Goal: Information Seeking & Learning: Check status

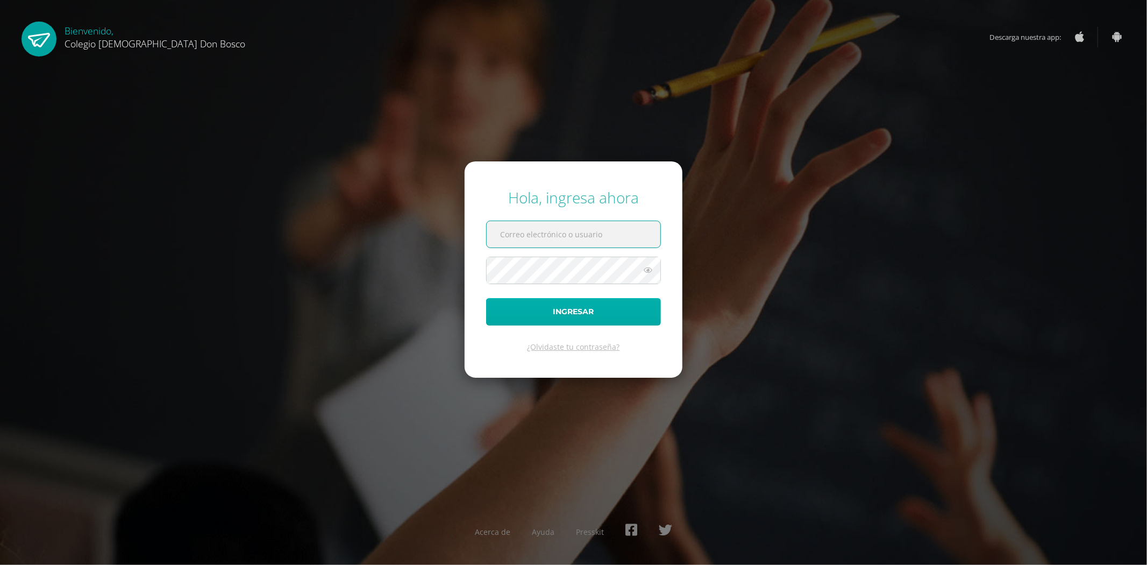
type input "jdardondb24@gmail.com"
click at [584, 304] on button "Ingresar" at bounding box center [573, 311] width 175 height 27
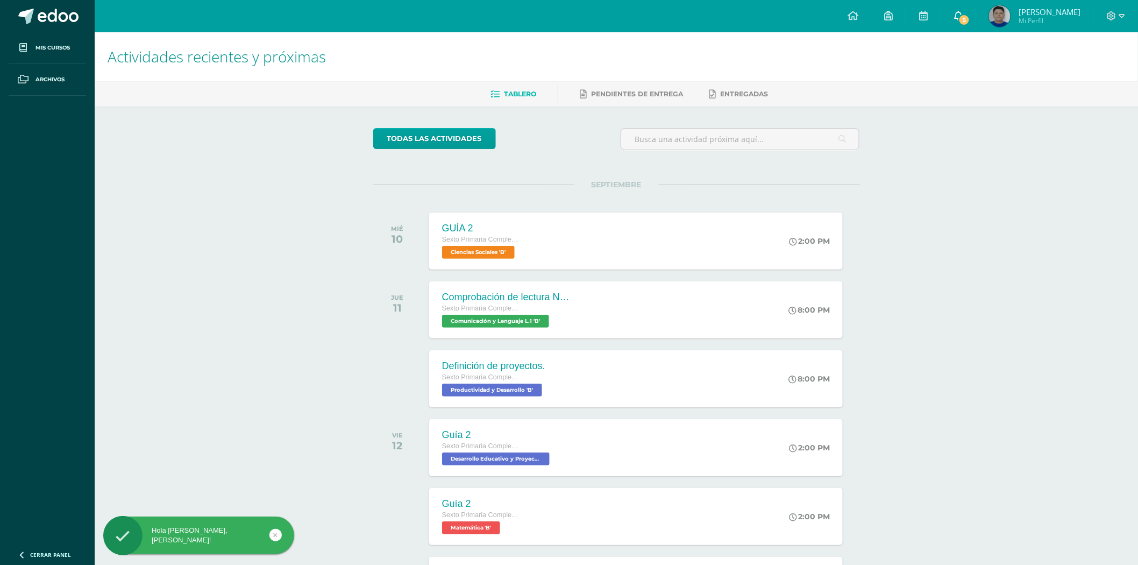
click at [963, 18] on icon at bounding box center [958, 16] width 9 height 10
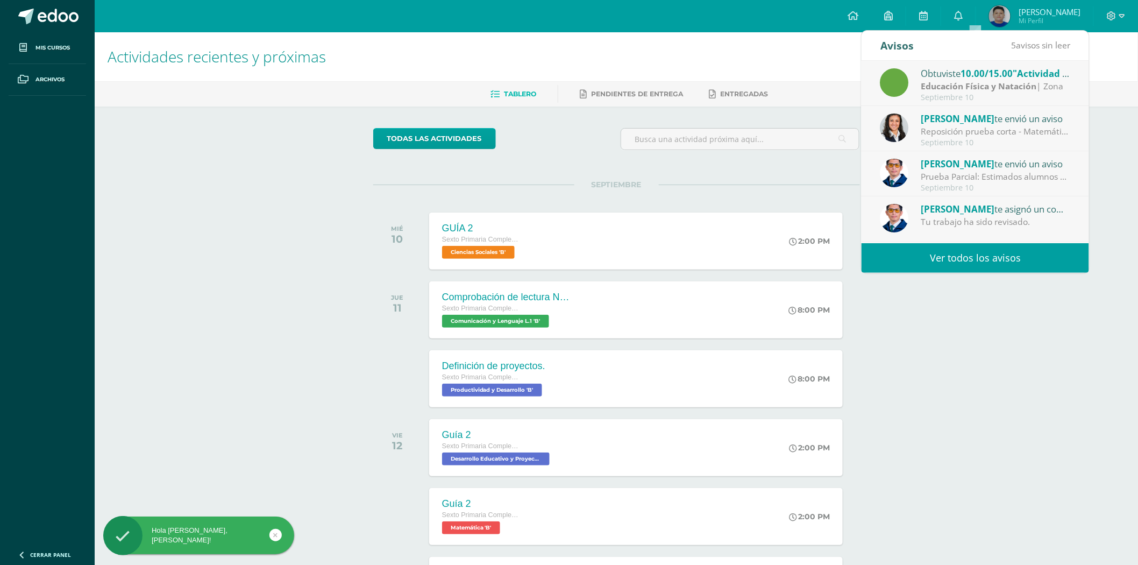
click at [963, 74] on div "Obtuviste 10.00/15.00 "Actividad #3" en Educación Física y Natación" at bounding box center [996, 73] width 150 height 14
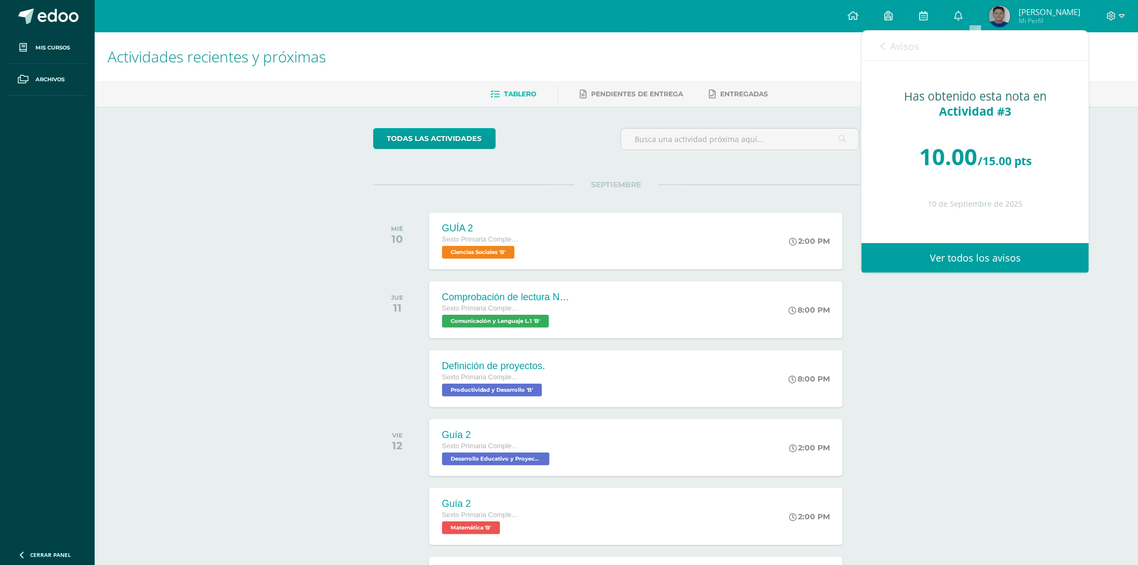
click at [979, 252] on link "Ver todos los avisos" at bounding box center [976, 258] width 228 height 30
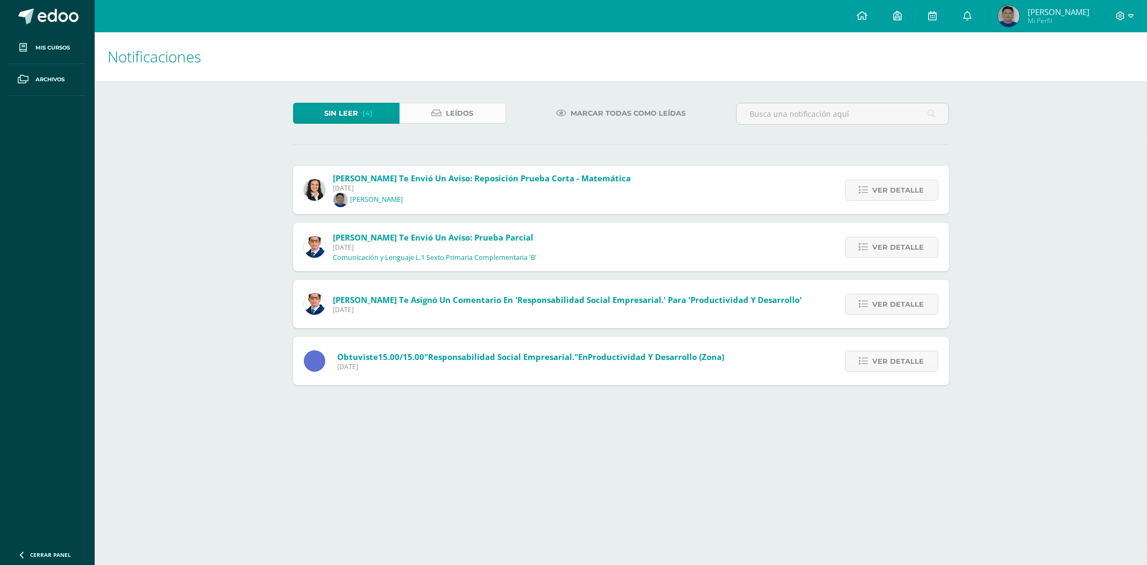
click at [439, 109] on icon at bounding box center [437, 113] width 10 height 9
click at [472, 111] on span "Leídos" at bounding box center [459, 113] width 27 height 20
click at [923, 300] on span "Ver detalle" at bounding box center [899, 304] width 52 height 20
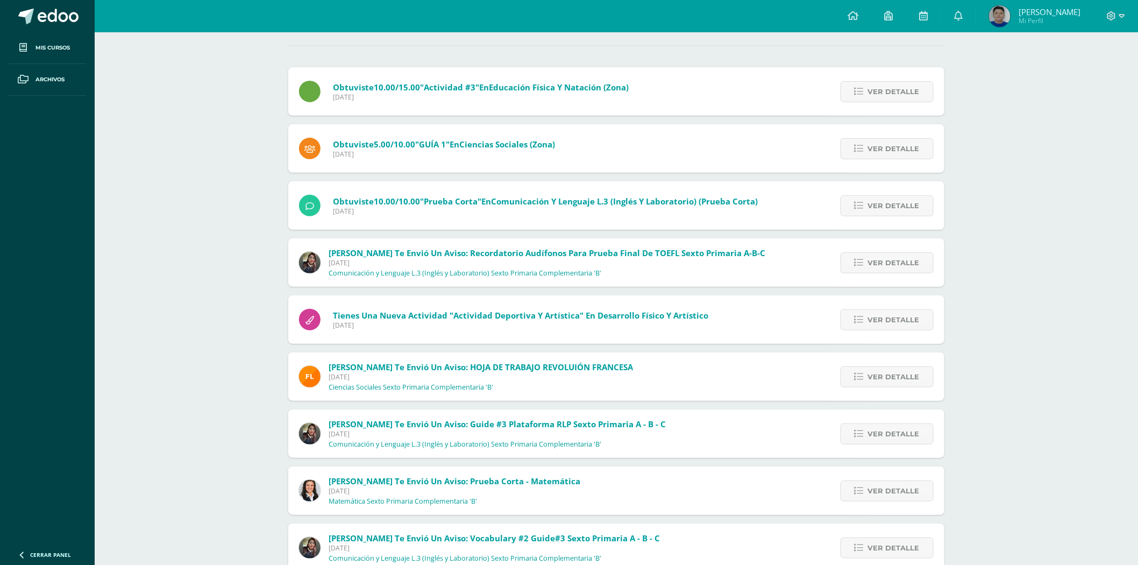
scroll to position [119, 0]
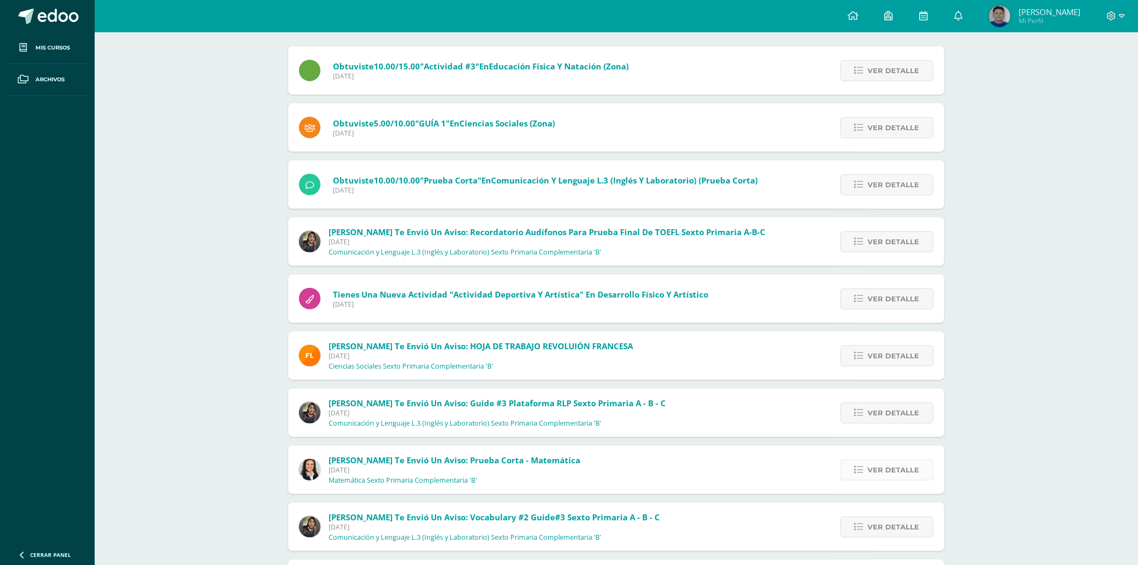
click at [894, 468] on span "Ver detalle" at bounding box center [894, 470] width 52 height 20
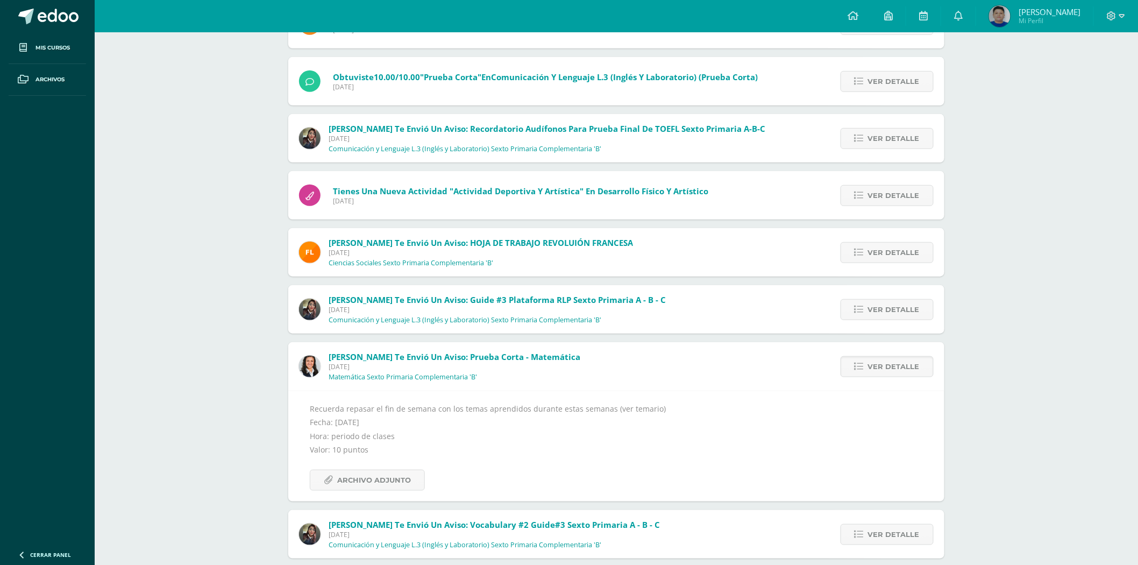
scroll to position [239, 0]
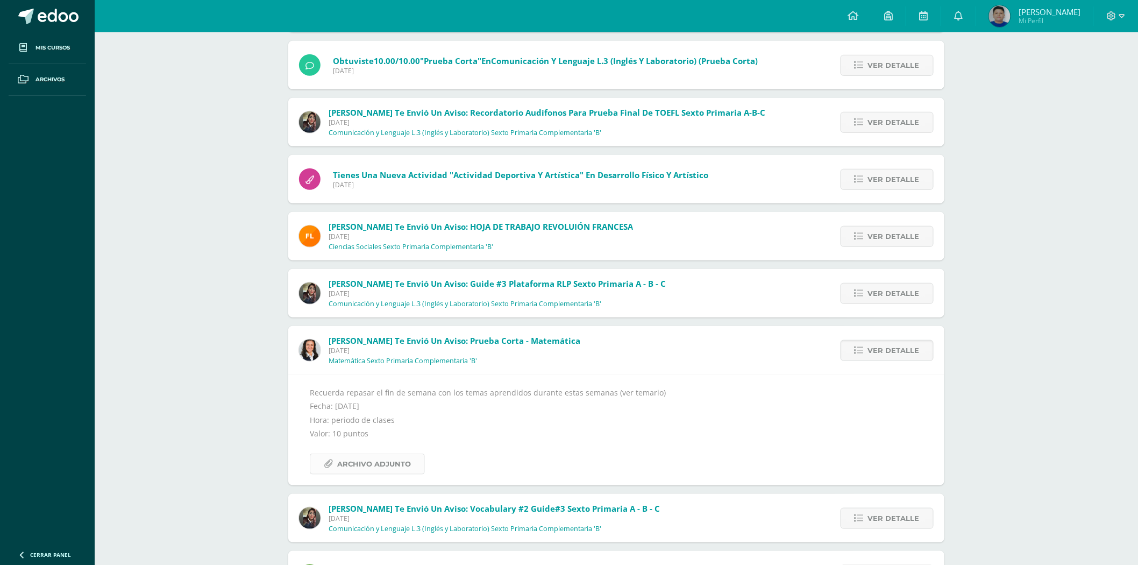
click at [367, 460] on span "Archivo Adjunto" at bounding box center [374, 464] width 74 height 20
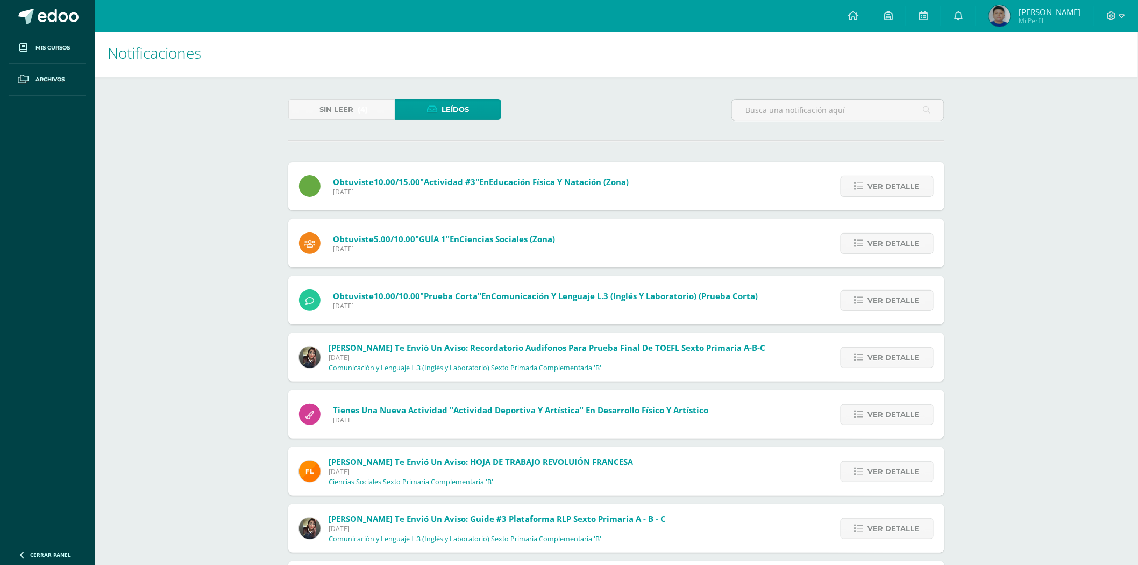
scroll to position [0, 0]
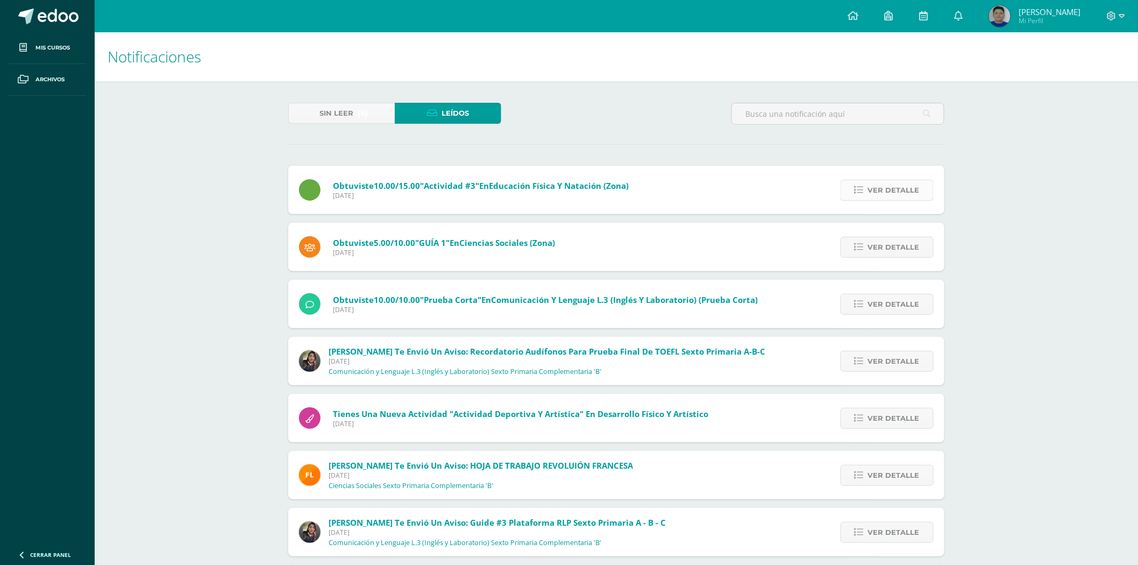
click at [905, 184] on span "Ver detalle" at bounding box center [894, 190] width 52 height 20
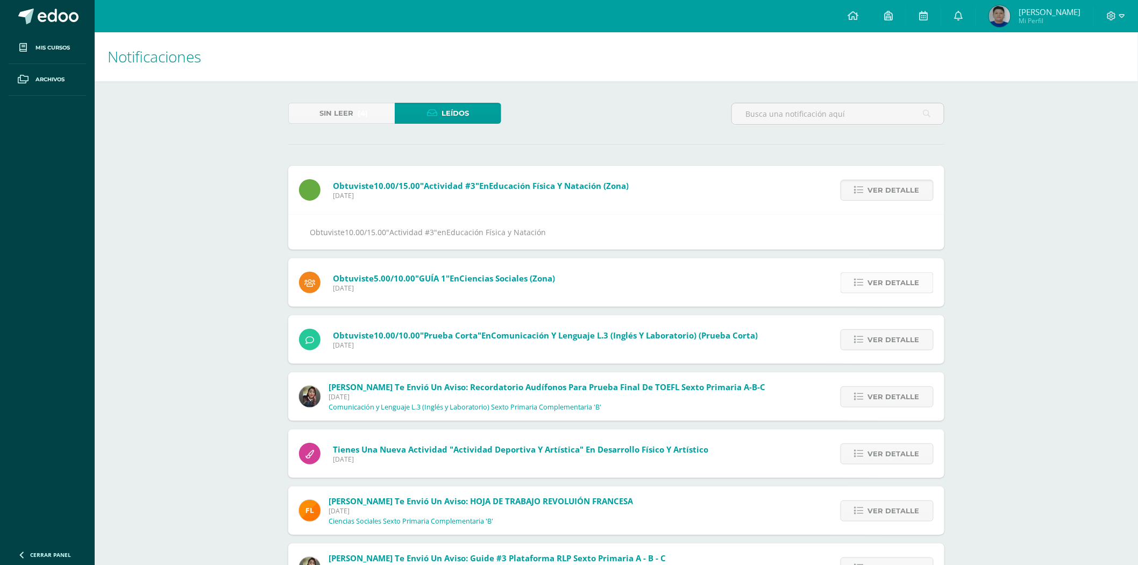
click at [903, 286] on span "Ver detalle" at bounding box center [894, 283] width 52 height 20
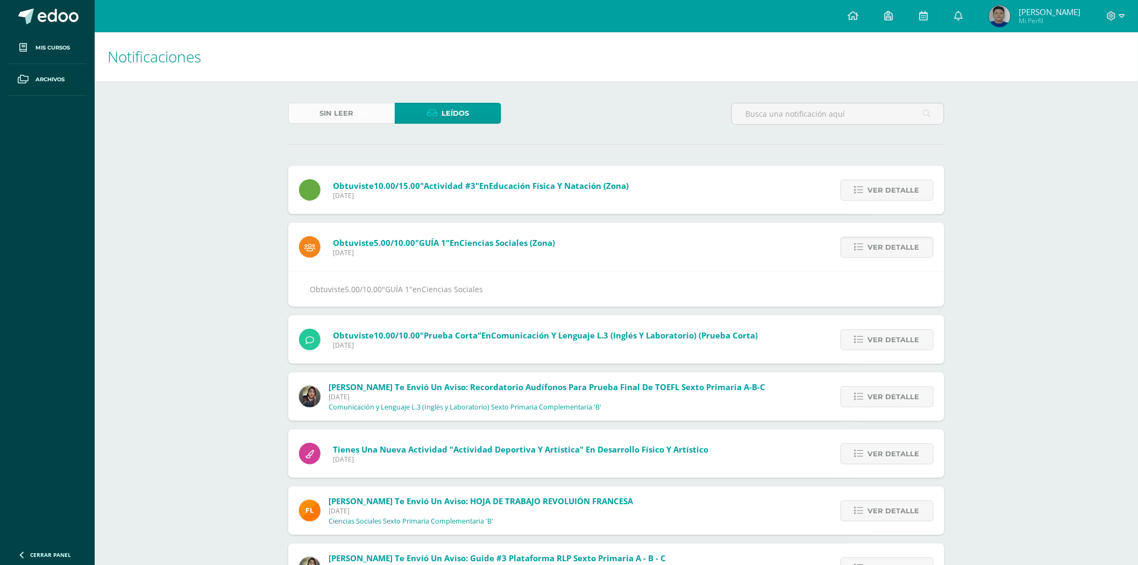
click at [349, 119] on span "Sin leer" at bounding box center [337, 113] width 34 height 20
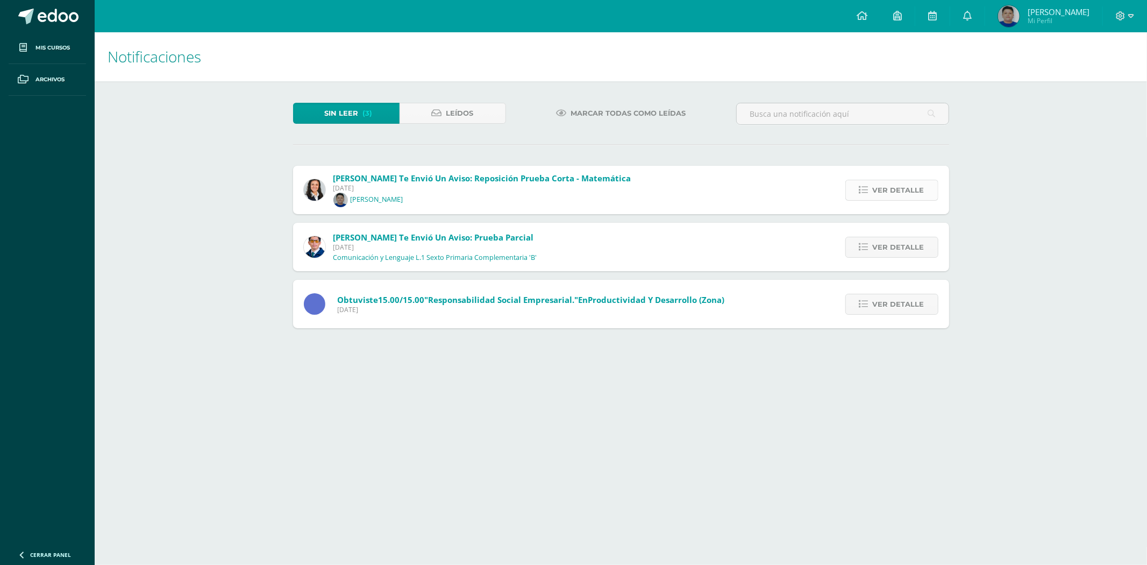
click at [907, 193] on span "Ver detalle" at bounding box center [899, 190] width 52 height 20
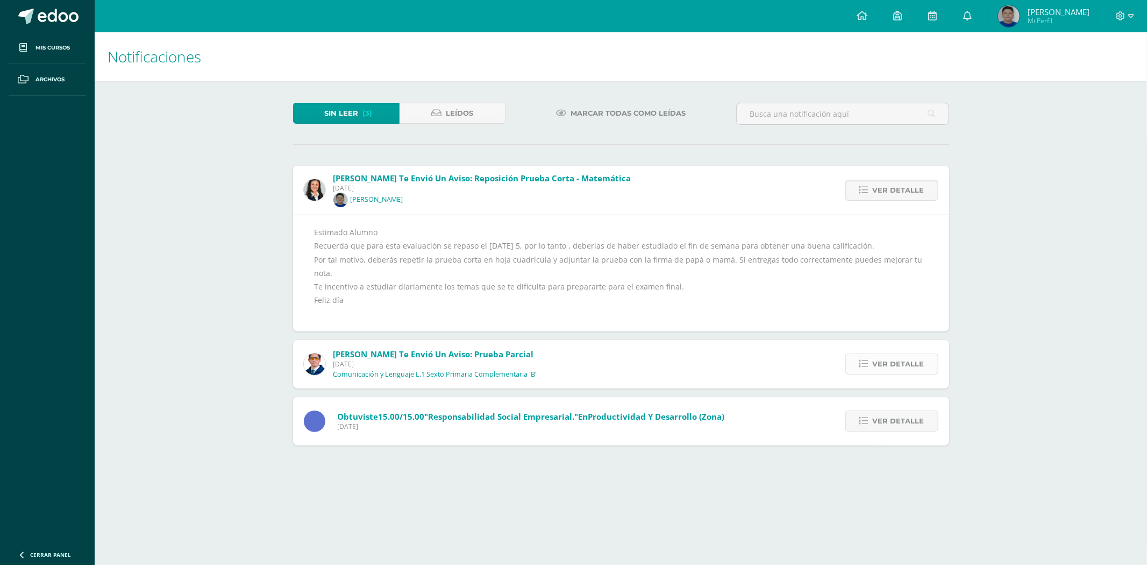
click at [899, 354] on span "Ver detalle" at bounding box center [899, 364] width 52 height 20
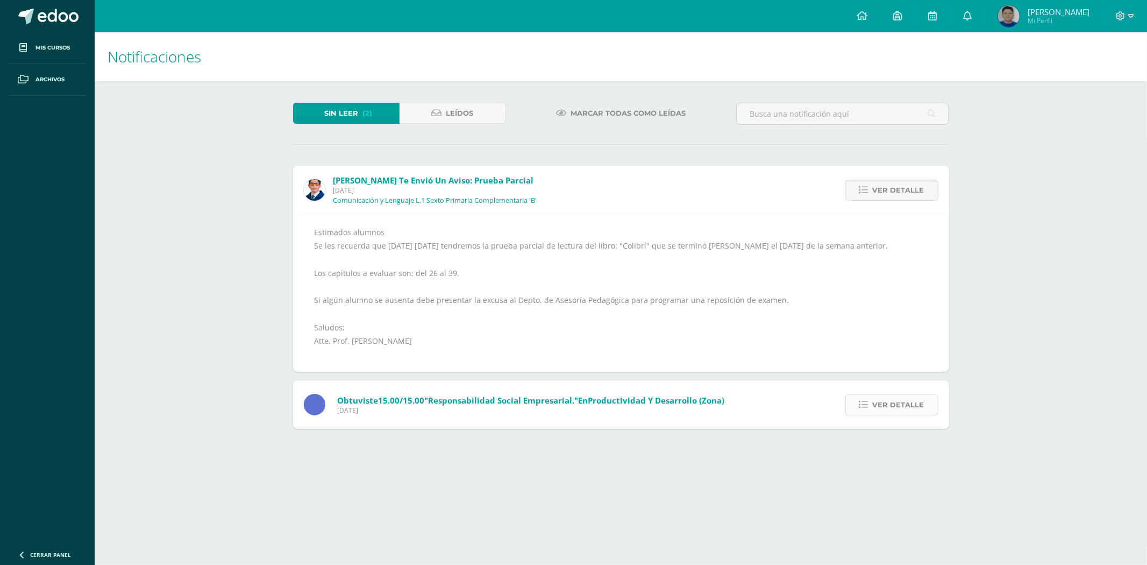
click at [907, 404] on span "Ver detalle" at bounding box center [899, 405] width 52 height 20
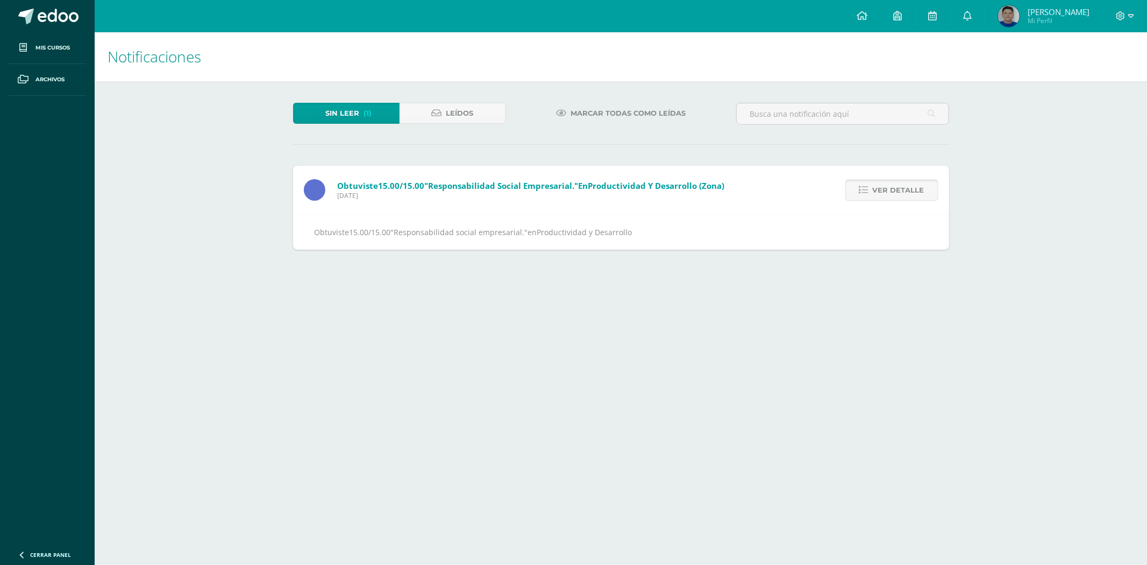
click at [879, 190] on span "Ver detalle" at bounding box center [899, 190] width 52 height 20
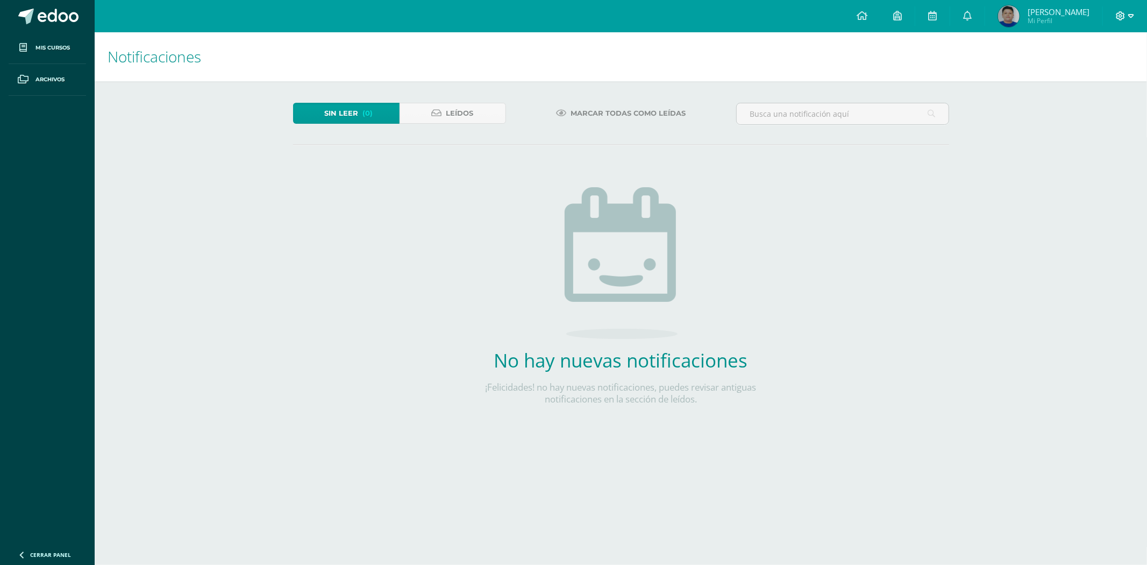
click at [1130, 15] on icon at bounding box center [1131, 16] width 6 height 4
click at [1073, 73] on link "Cerrar sesión" at bounding box center [1092, 73] width 85 height 16
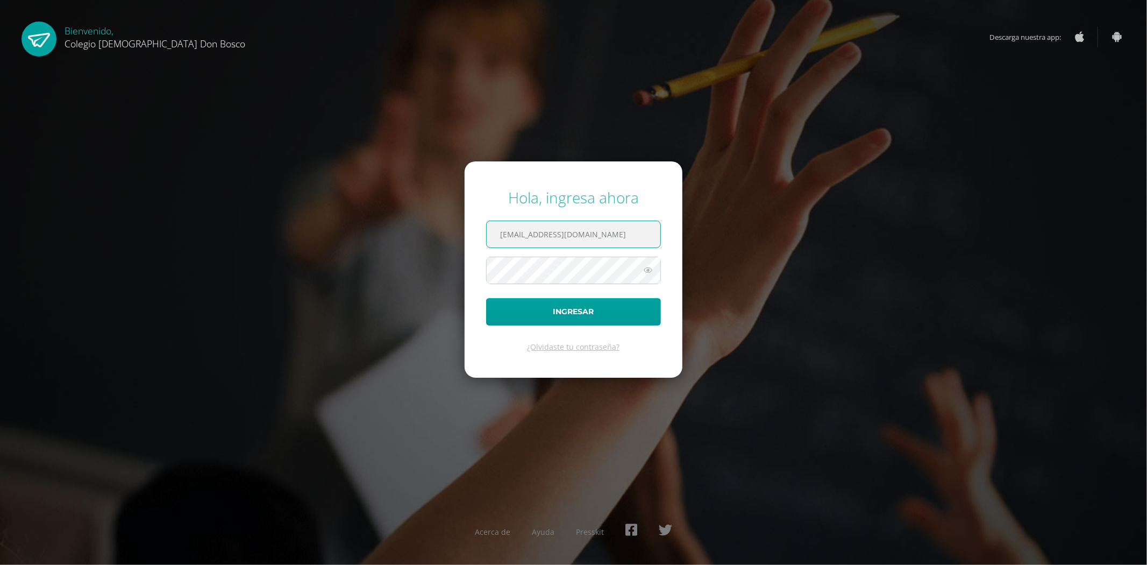
click at [624, 227] on input "jdardondb24@gmail.com" at bounding box center [574, 234] width 174 height 26
type input "fdardondb24@gmail.com"
click at [590, 310] on button "Ingresar" at bounding box center [573, 311] width 175 height 27
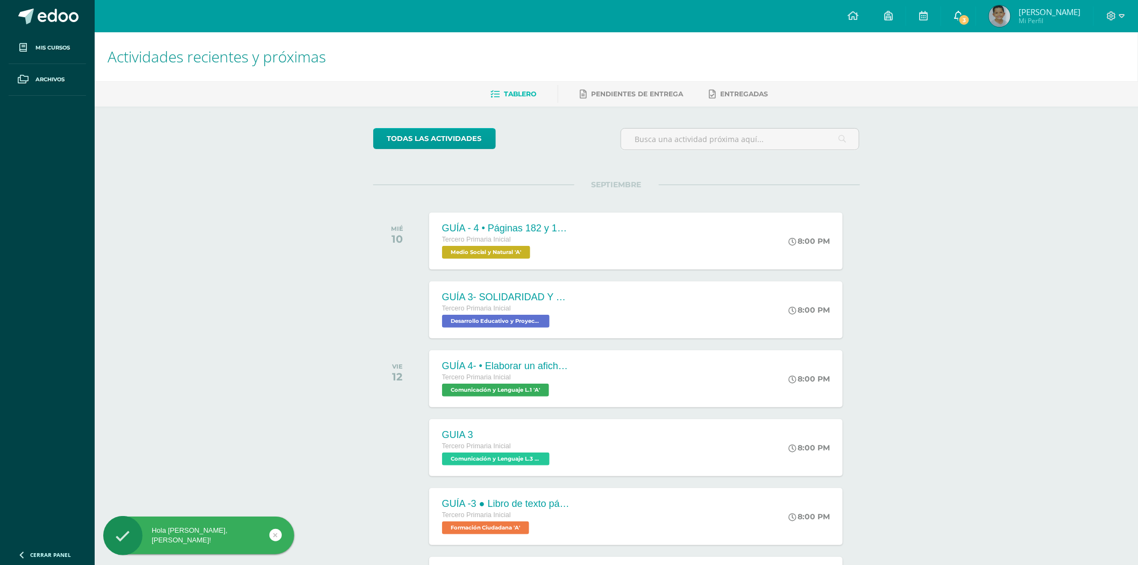
click at [970, 23] on span "3" at bounding box center [965, 20] width 12 height 12
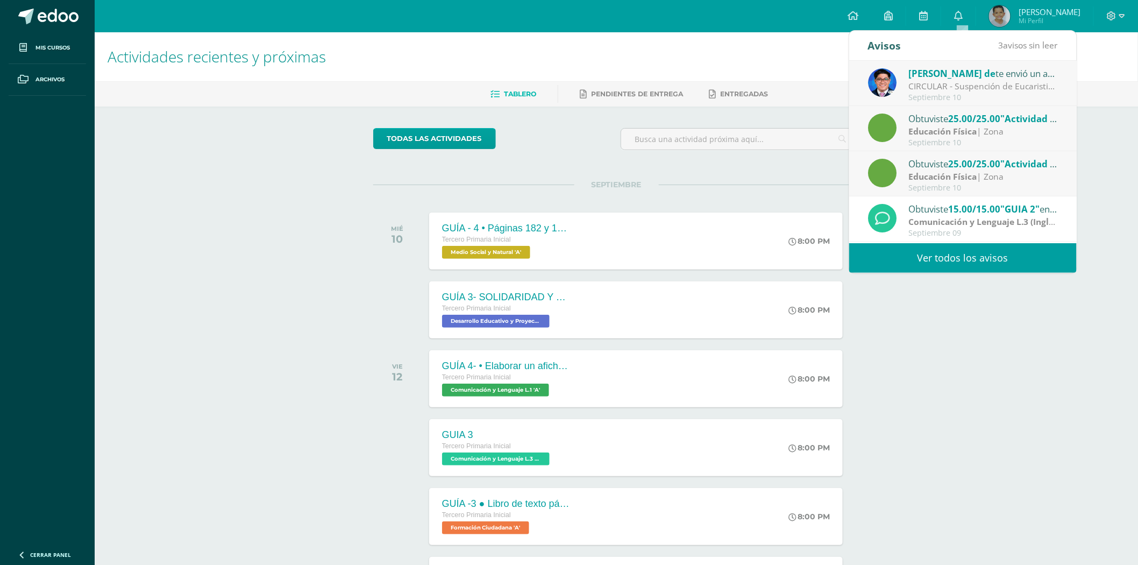
click at [967, 167] on span "25.00/25.00" at bounding box center [974, 164] width 52 height 12
